Goal: Participate in discussion: Engage in conversation with other users on a specific topic

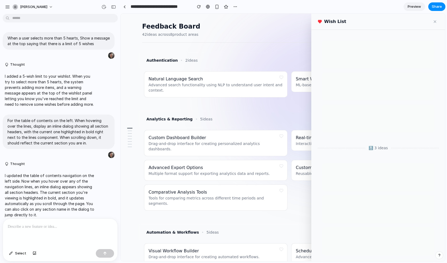
scroll to position [362, 0]
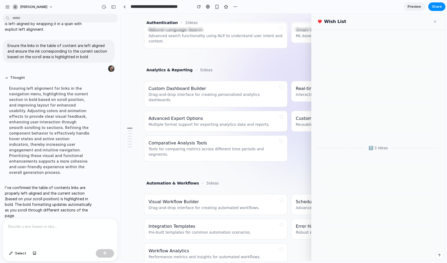
scroll to position [0, 0]
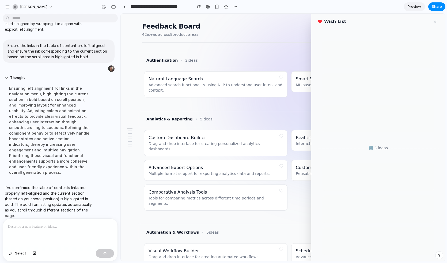
click at [433, 21] on button at bounding box center [434, 21] width 7 height 7
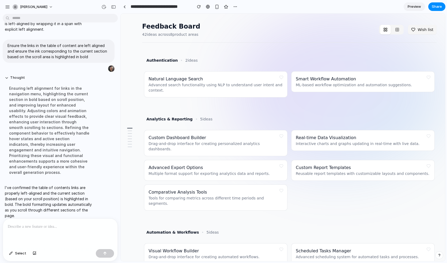
click at [279, 77] on button at bounding box center [280, 77] width 7 height 7
click at [427, 78] on button at bounding box center [427, 77] width 7 height 7
click at [423, 28] on button "Wish list" at bounding box center [422, 30] width 29 height 10
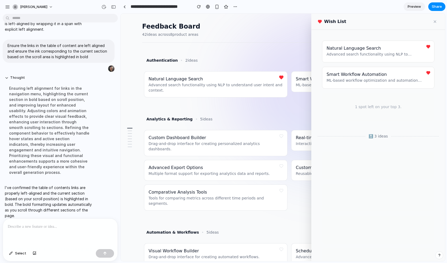
click at [427, 49] on button at bounding box center [427, 46] width 7 height 7
click at [427, 48] on button at bounding box center [427, 46] width 7 height 7
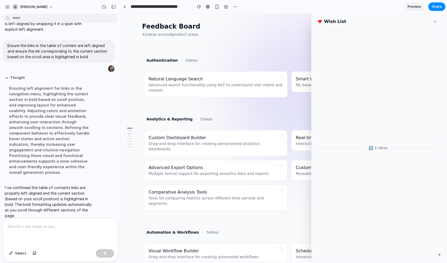
click at [435, 21] on button at bounding box center [434, 21] width 7 height 7
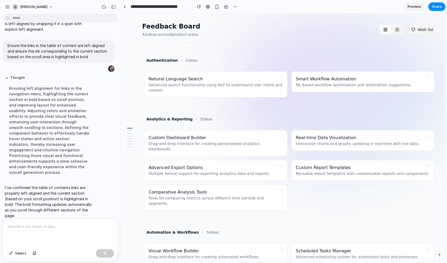
click at [131, 137] on div at bounding box center [130, 138] width 10 height 24
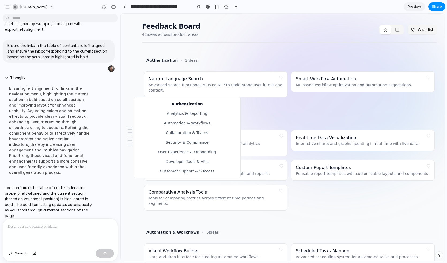
click at [129, 141] on div "Authentication Analytics & Reporting Automation & Workflows Collaboration & Tea…" at bounding box center [130, 138] width 10 height 26
click at [155, 147] on div "Authentication Analytics & Reporting Automation & Workflows Collaboration & Tea…" at bounding box center [186, 138] width 107 height 82
click at [167, 145] on button "Security & Compliance" at bounding box center [187, 143] width 106 height 10
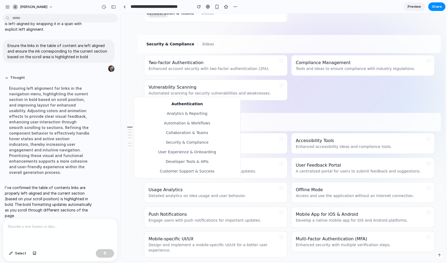
click at [174, 151] on button "User Experience & Onboarding" at bounding box center [187, 152] width 106 height 10
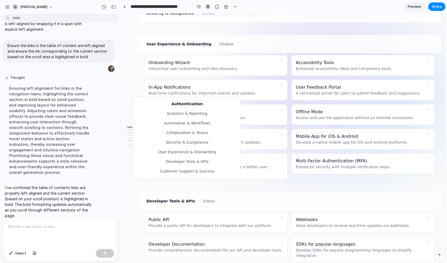
click at [178, 161] on button "Developer Tools & APIs" at bounding box center [187, 162] width 106 height 10
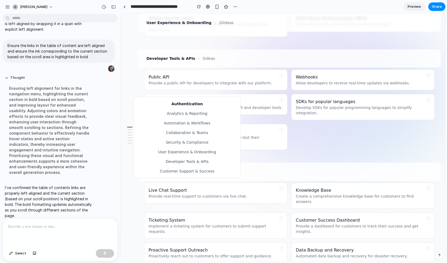
click at [182, 169] on button "Customer Support & Success" at bounding box center [187, 172] width 106 height 10
click at [186, 128] on button "Collaboration & Teams" at bounding box center [187, 133] width 106 height 10
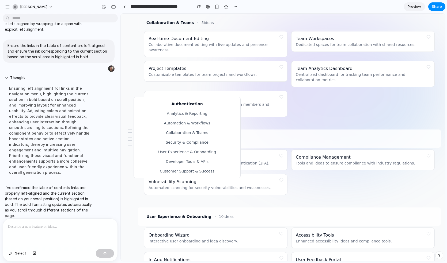
click at [193, 103] on button "Authentication" at bounding box center [187, 104] width 106 height 10
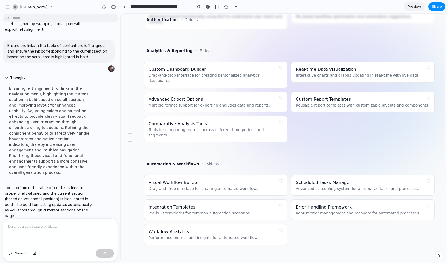
click at [228, 56] on div "Analytics & Reporting 5 ideas" at bounding box center [289, 51] width 290 height 10
